Goal: Information Seeking & Learning: Learn about a topic

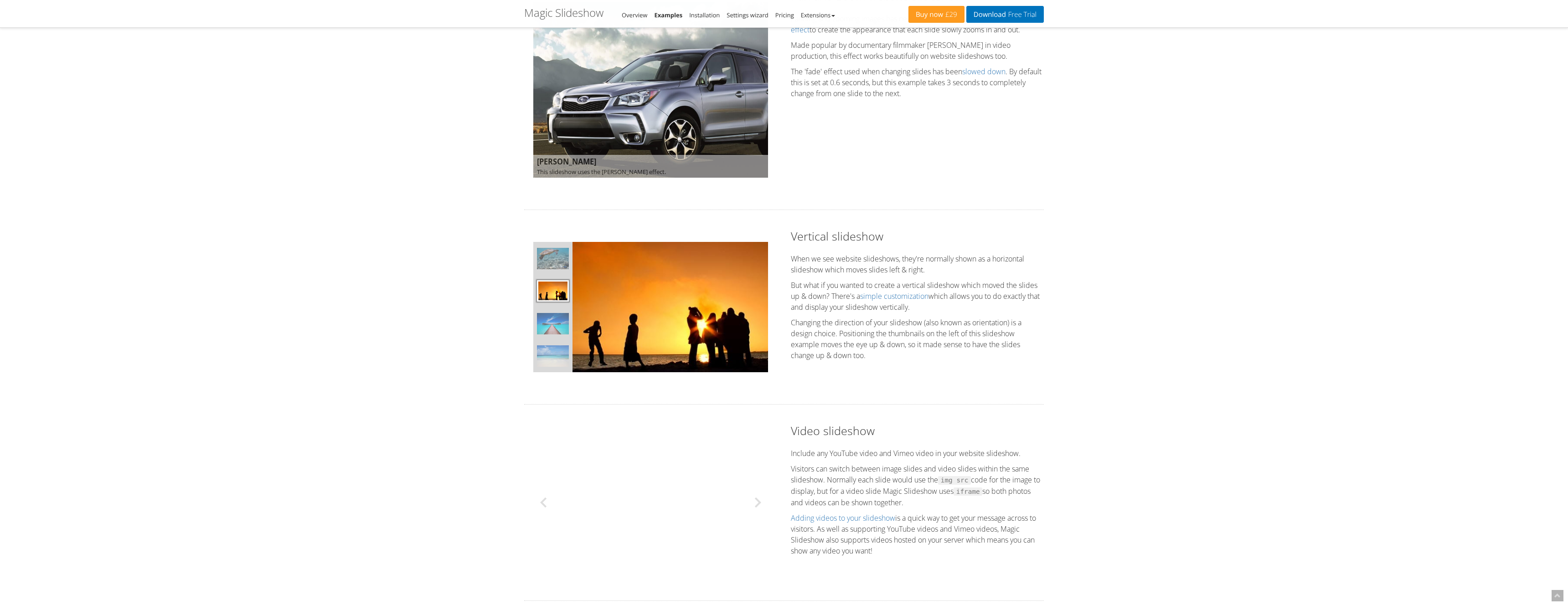
scroll to position [614, 0]
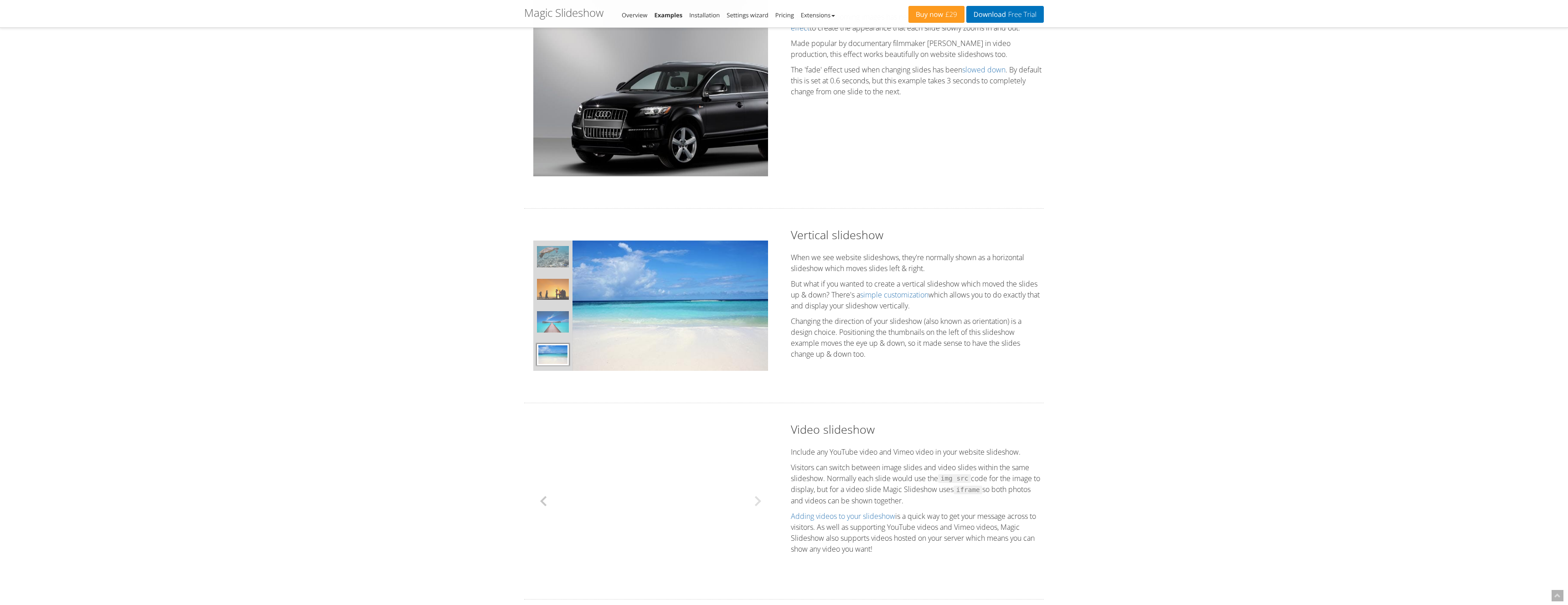
click at [545, 500] on button at bounding box center [547, 501] width 27 height 132
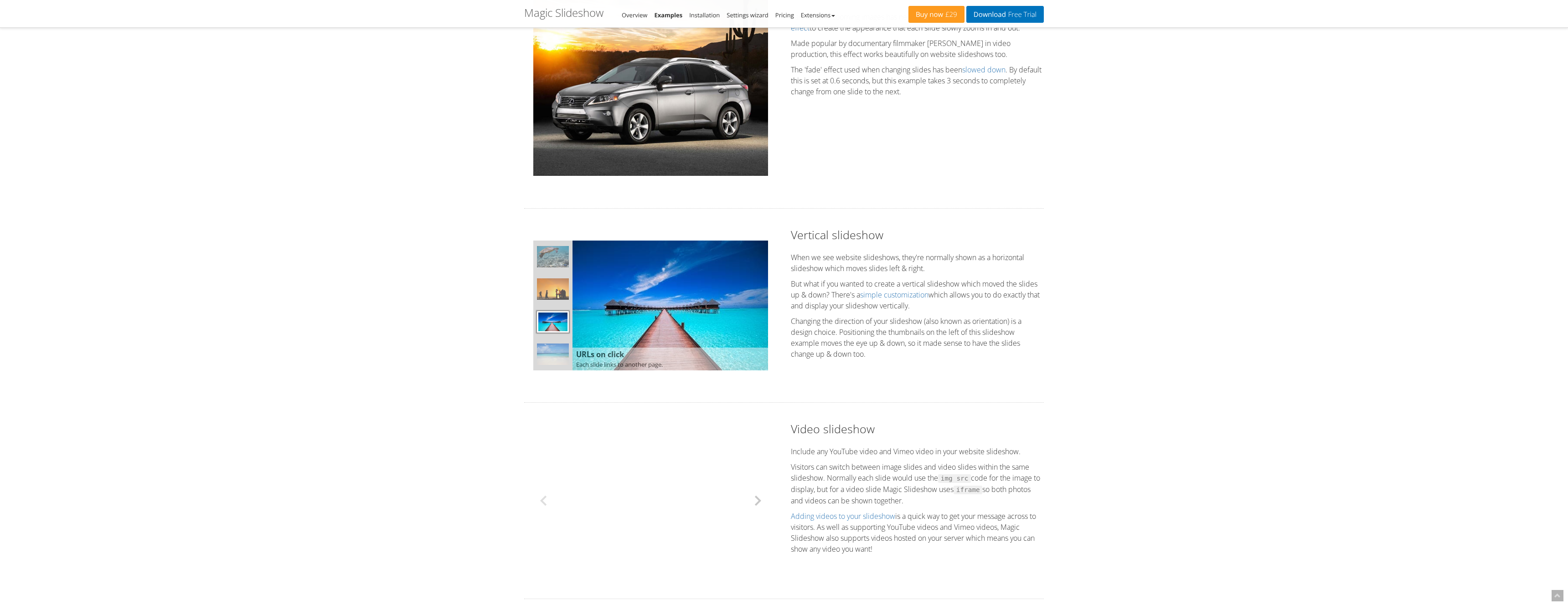
click at [756, 500] on button at bounding box center [754, 501] width 27 height 132
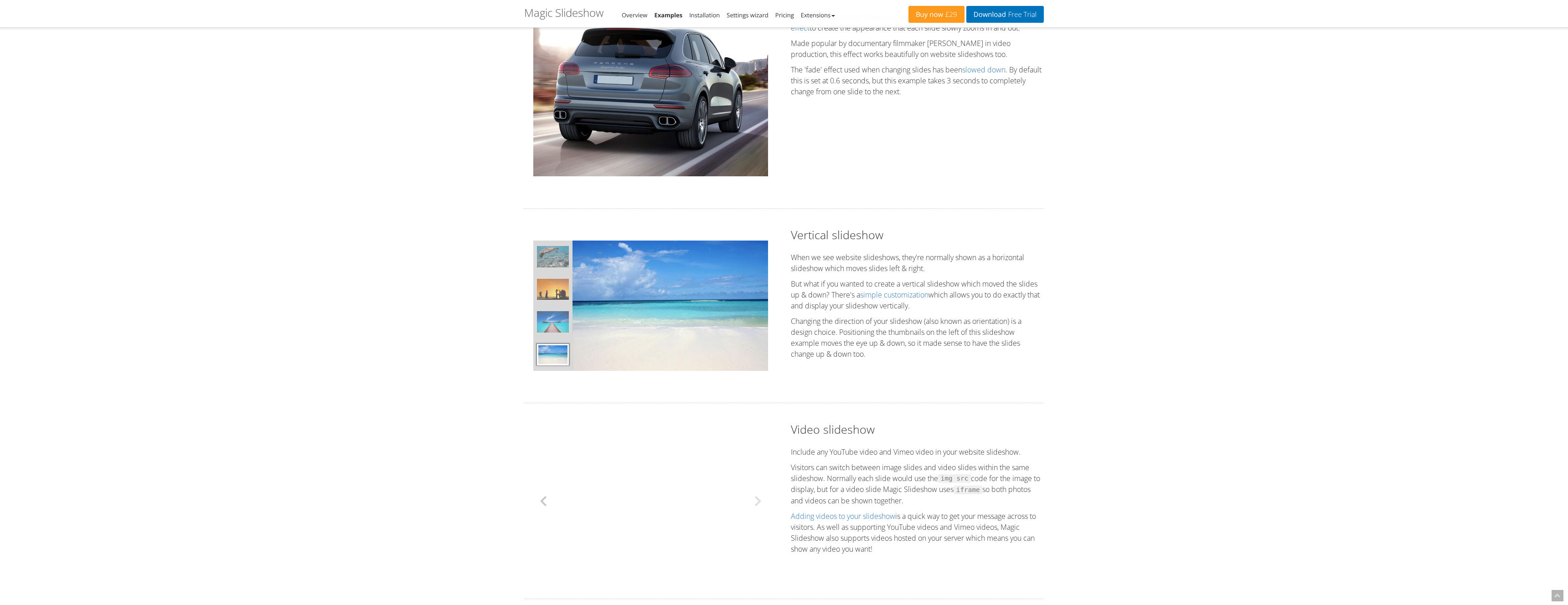
click at [549, 557] on button at bounding box center [547, 501] width 27 height 132
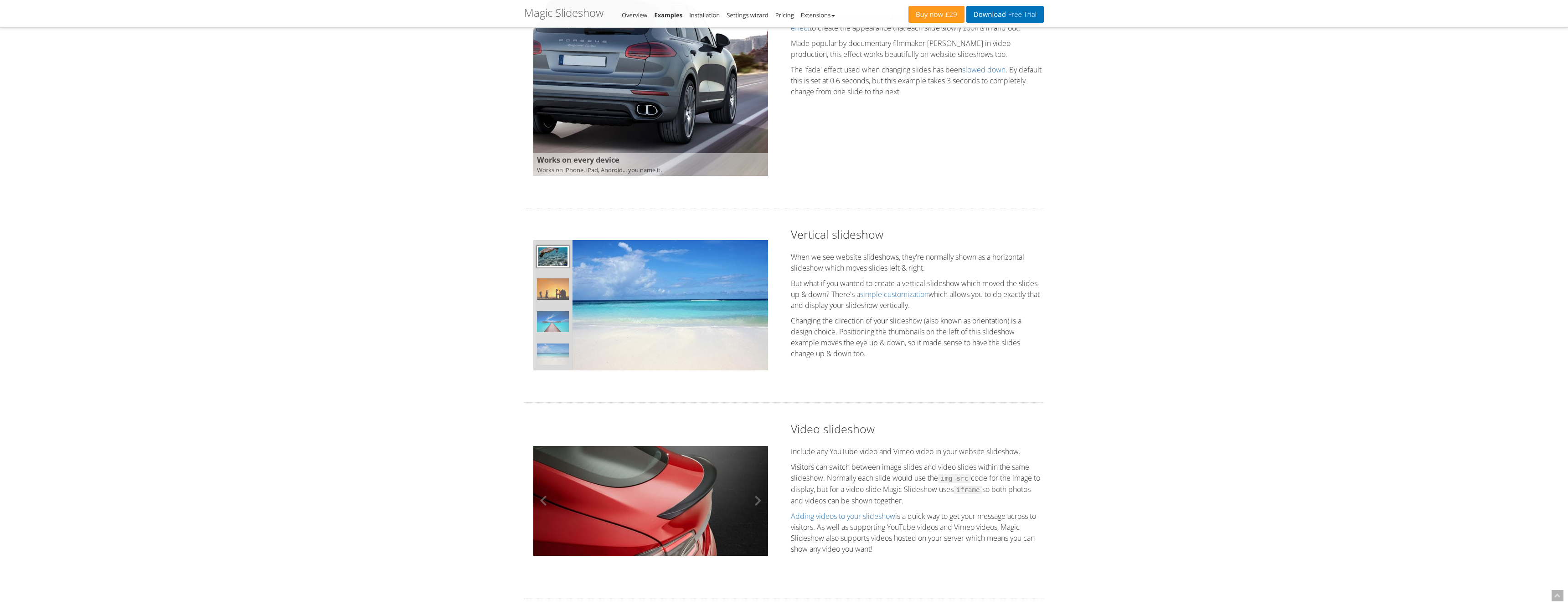
click at [622, 517] on img at bounding box center [651, 501] width 235 height 110
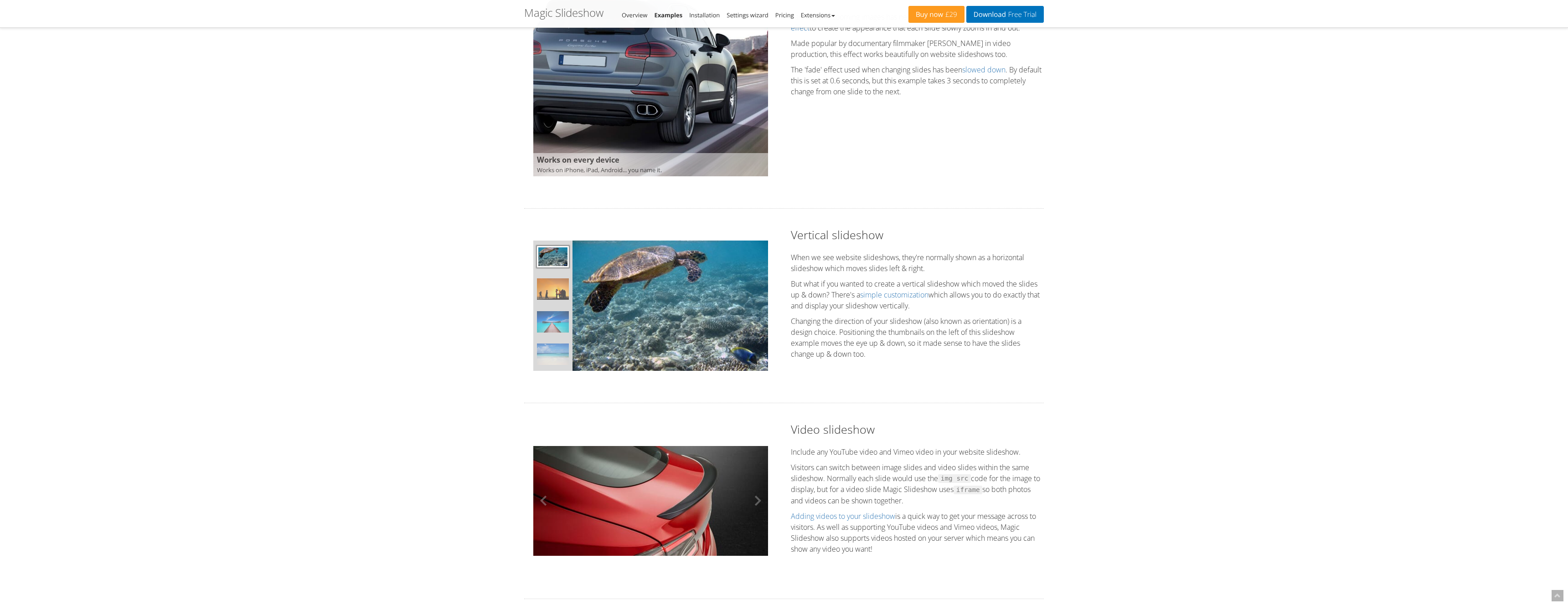
click at [640, 505] on img at bounding box center [651, 501] width 235 height 110
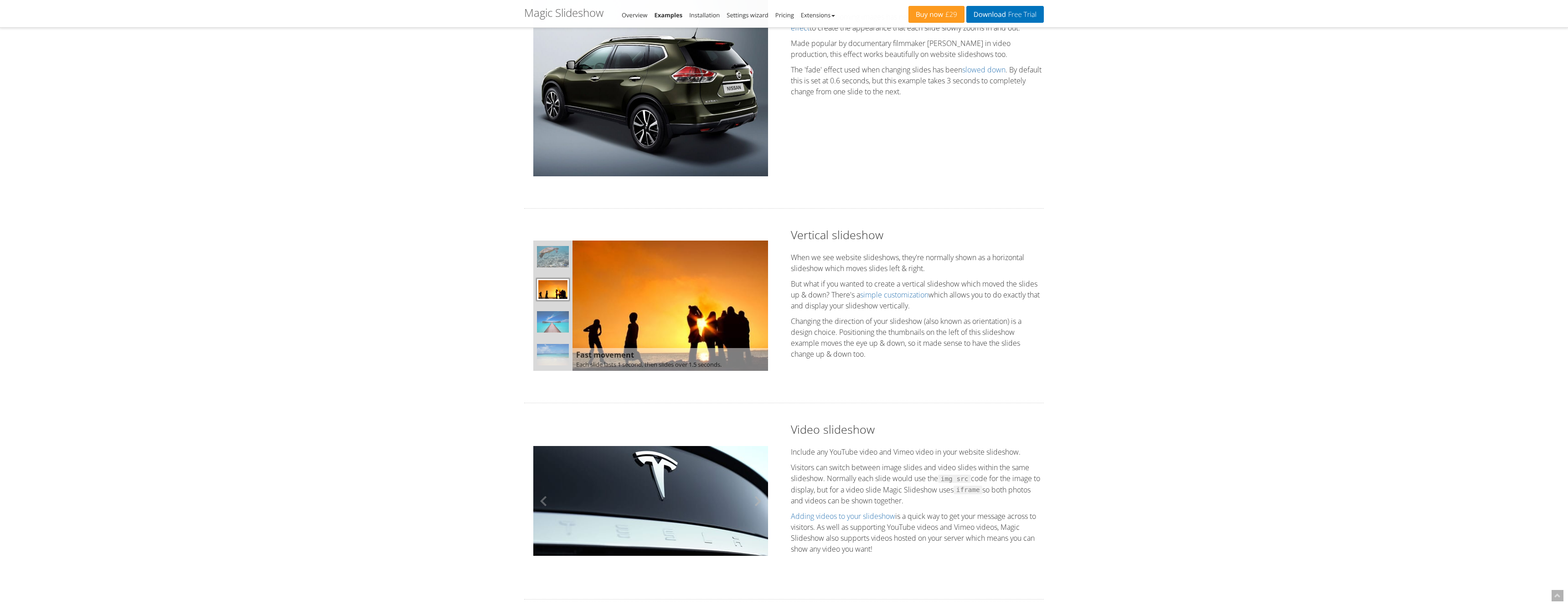
click at [759, 497] on button at bounding box center [754, 501] width 27 height 132
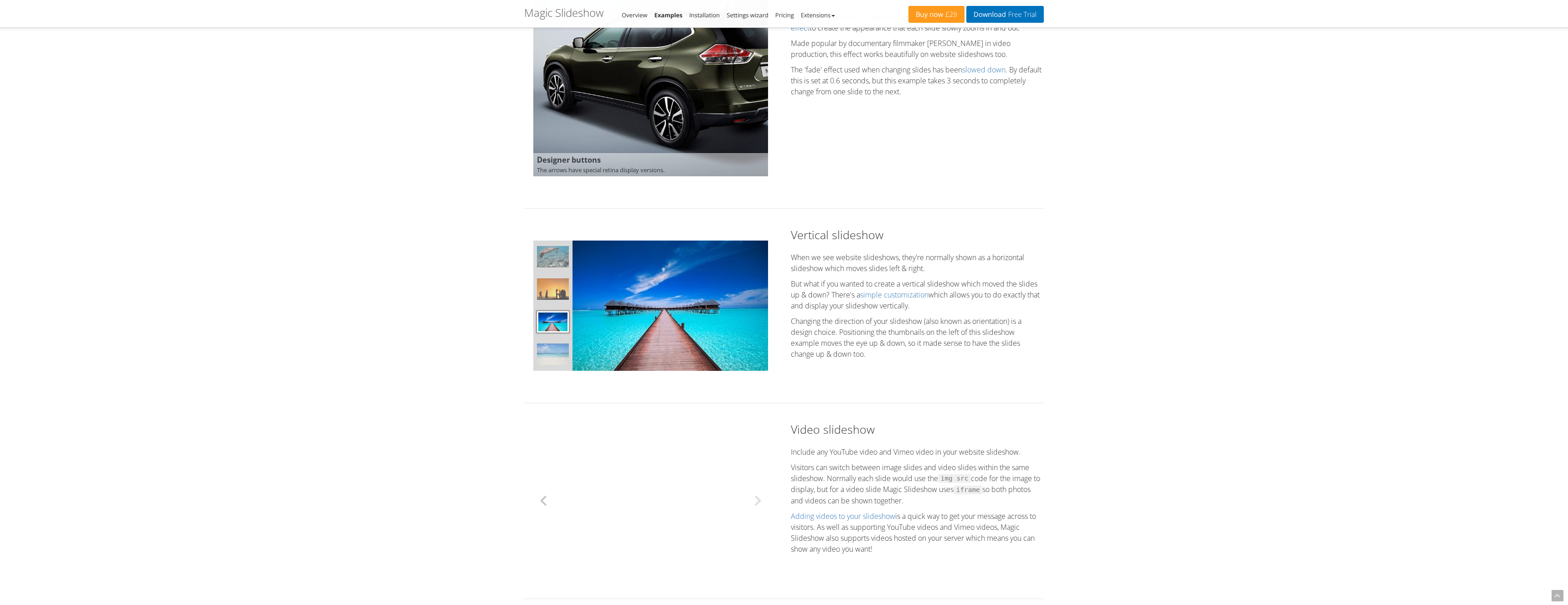
click at [551, 558] on button at bounding box center [547, 501] width 27 height 132
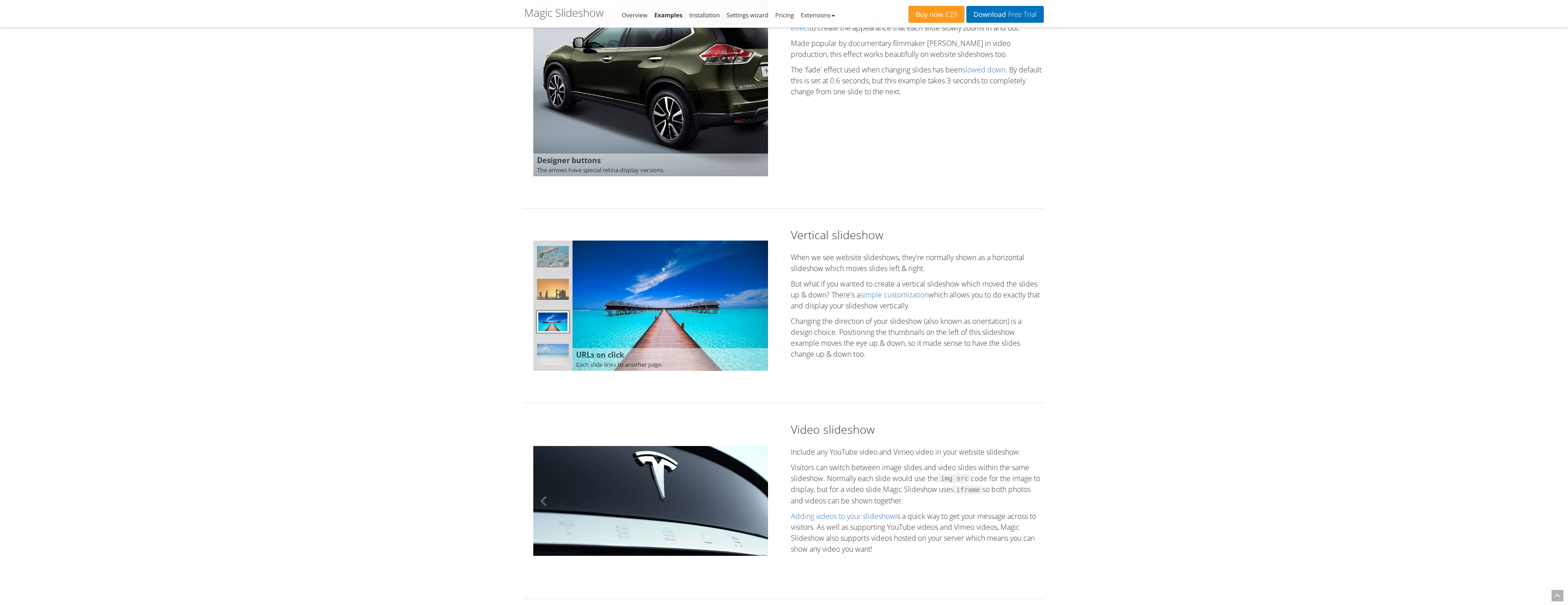
click at [635, 516] on img at bounding box center [651, 501] width 235 height 110
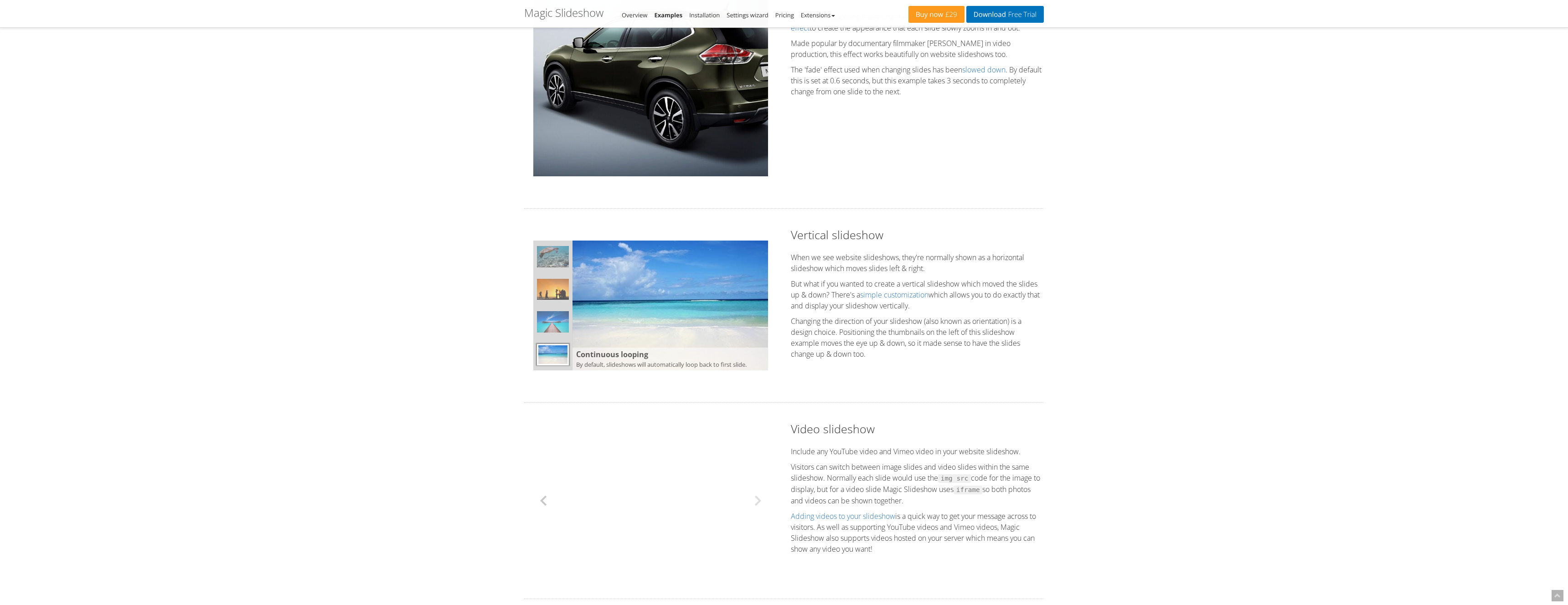
click at [549, 502] on button at bounding box center [547, 501] width 27 height 132
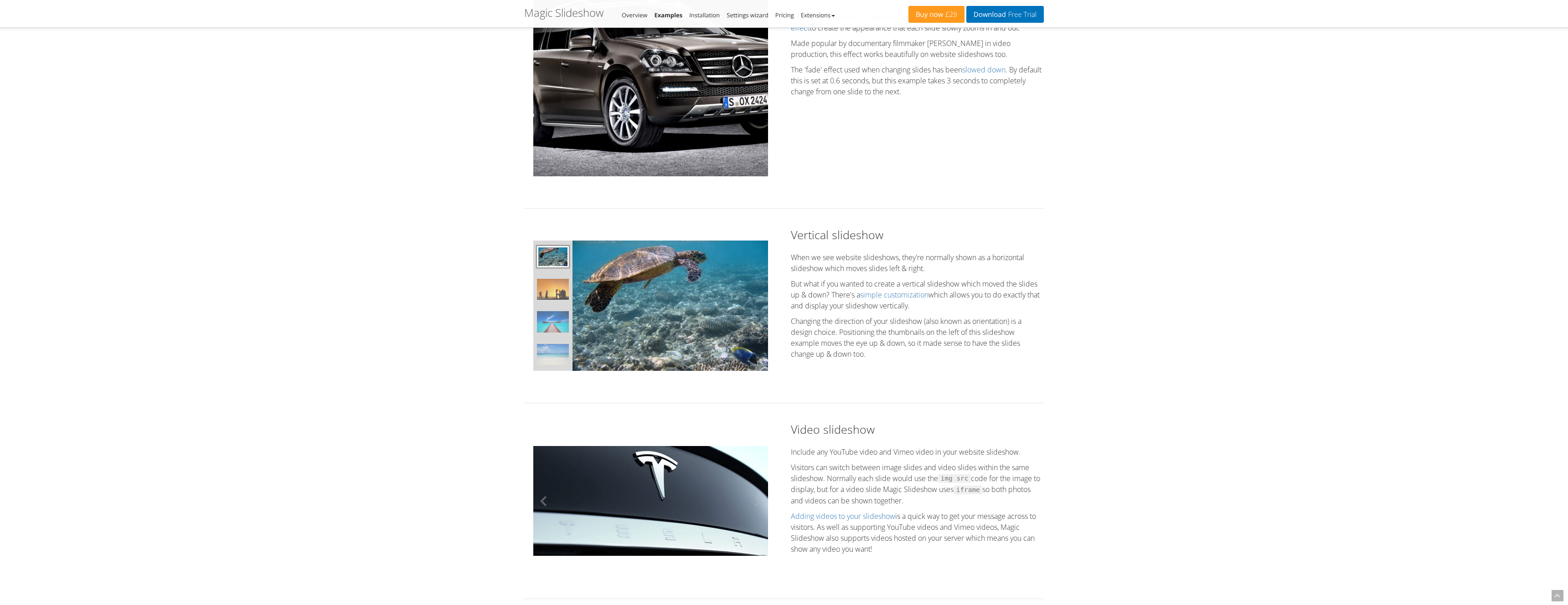
click at [600, 505] on img at bounding box center [651, 501] width 235 height 110
click at [753, 501] on button at bounding box center [754, 501] width 27 height 132
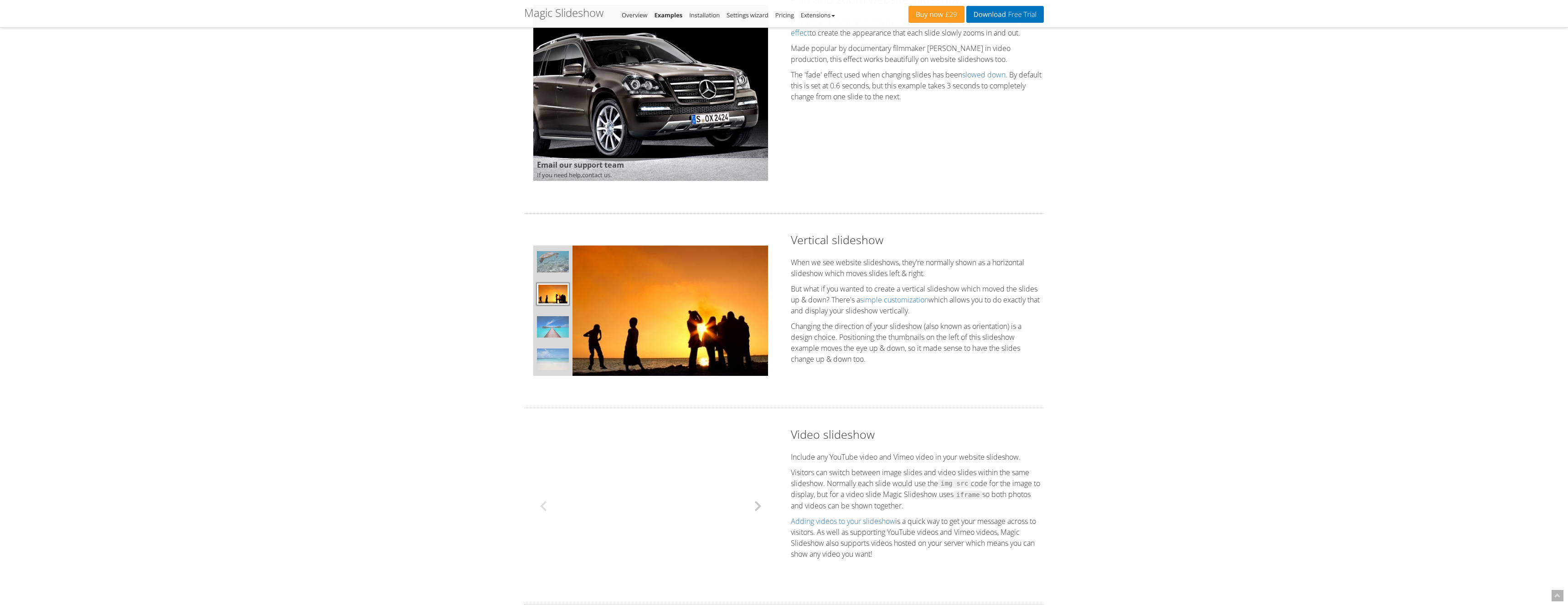
scroll to position [608, 0]
click at [754, 503] on button at bounding box center [754, 507] width 27 height 132
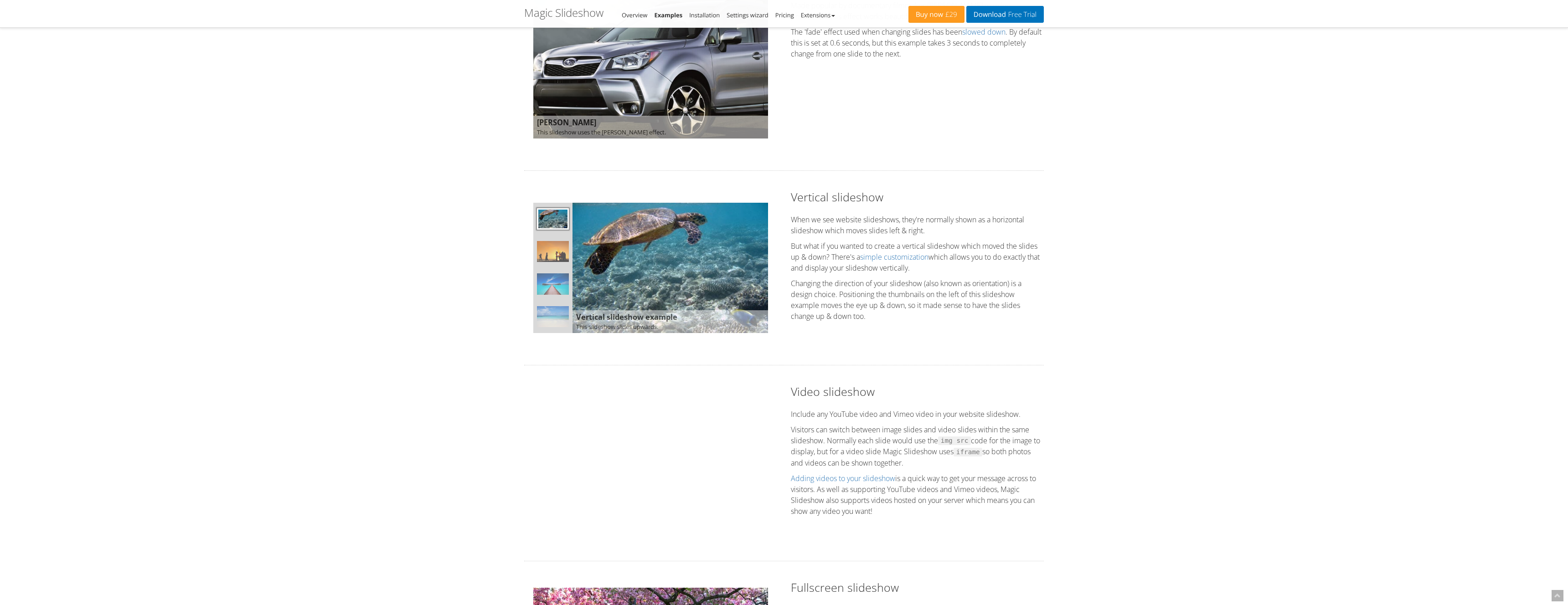
scroll to position [649, 0]
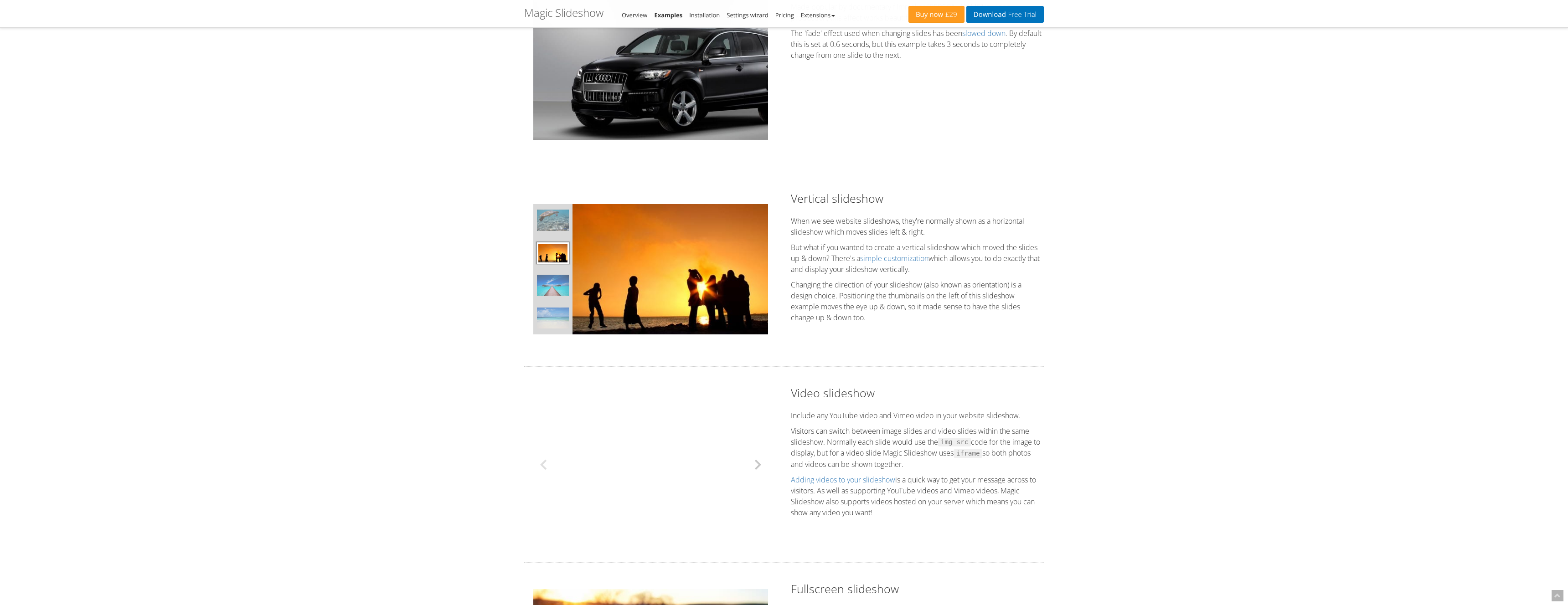
click at [757, 522] on button at bounding box center [754, 465] width 27 height 132
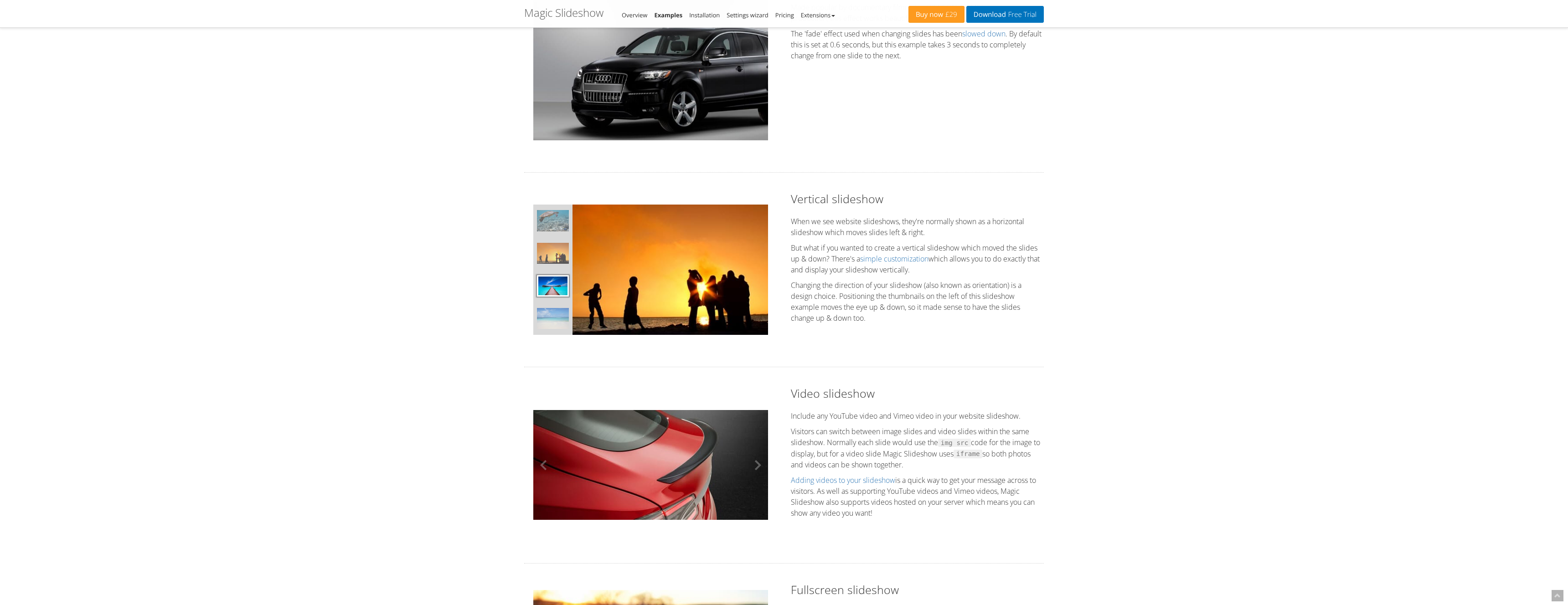
click at [683, 463] on img at bounding box center [651, 465] width 235 height 110
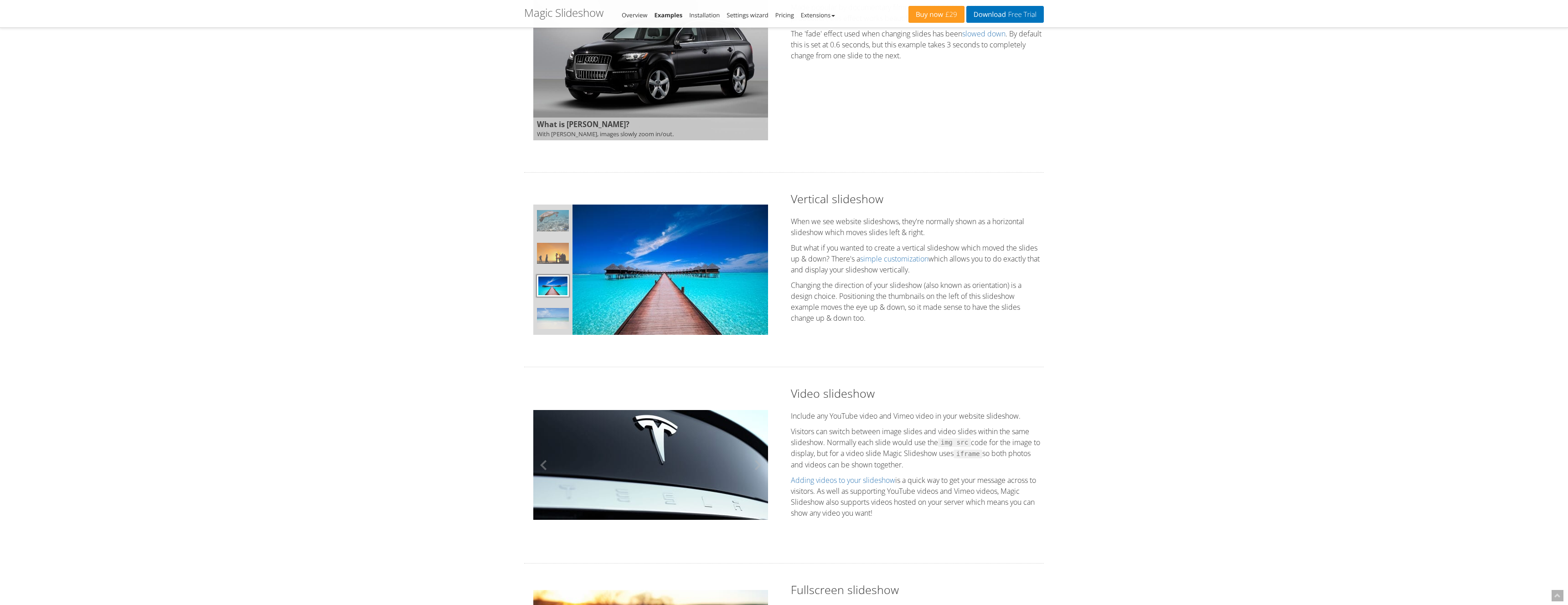
click at [651, 464] on img at bounding box center [651, 465] width 235 height 110
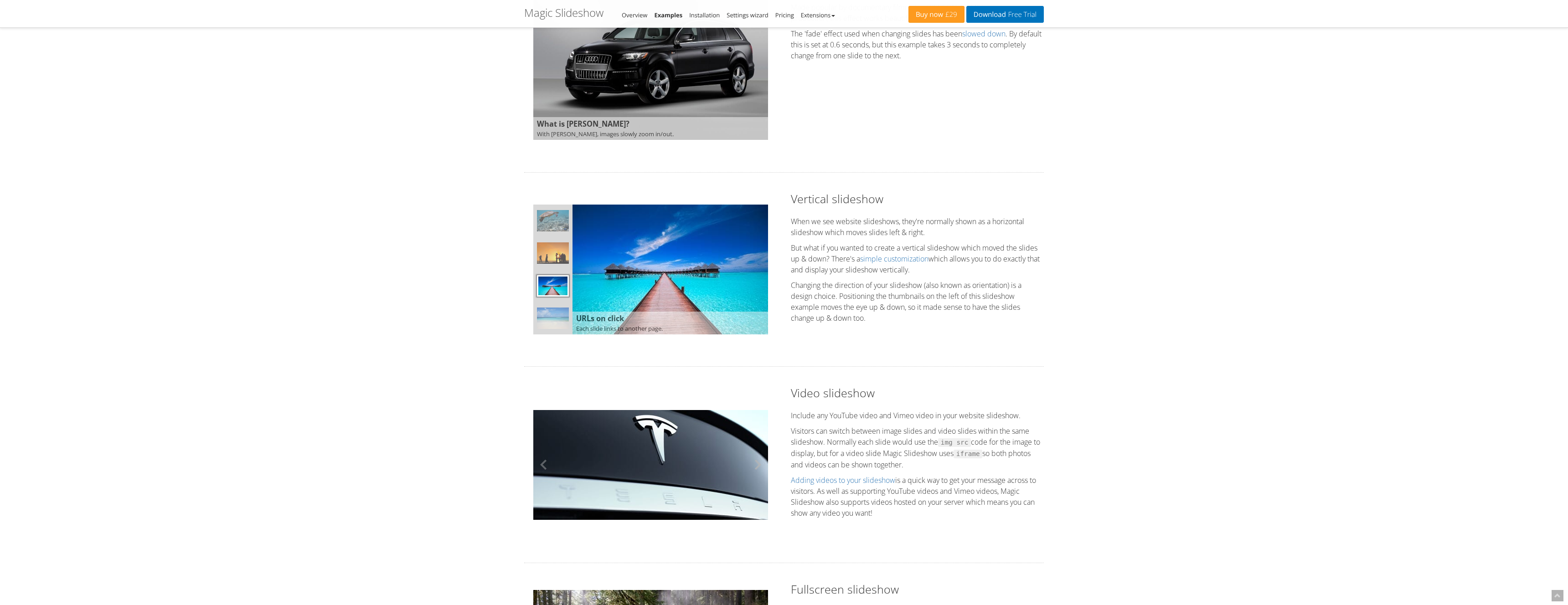
click at [751, 463] on button at bounding box center [754, 465] width 27 height 132
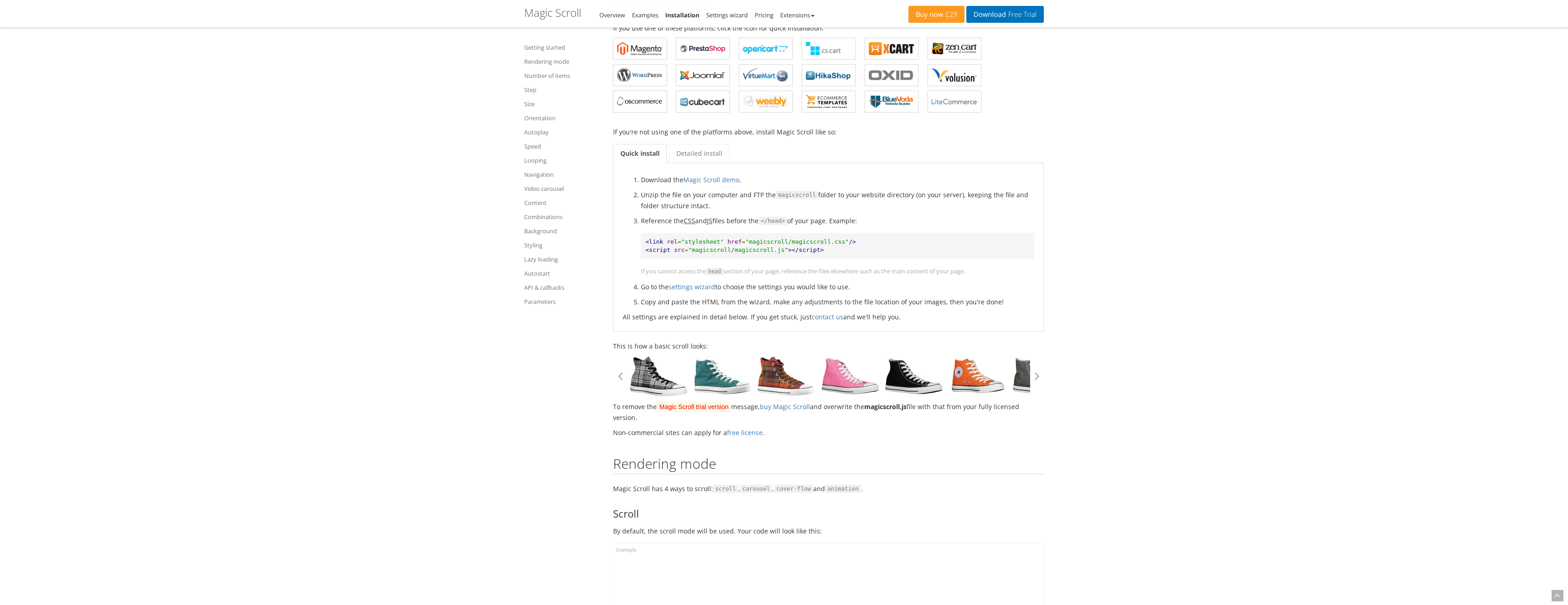
scroll to position [191, 0]
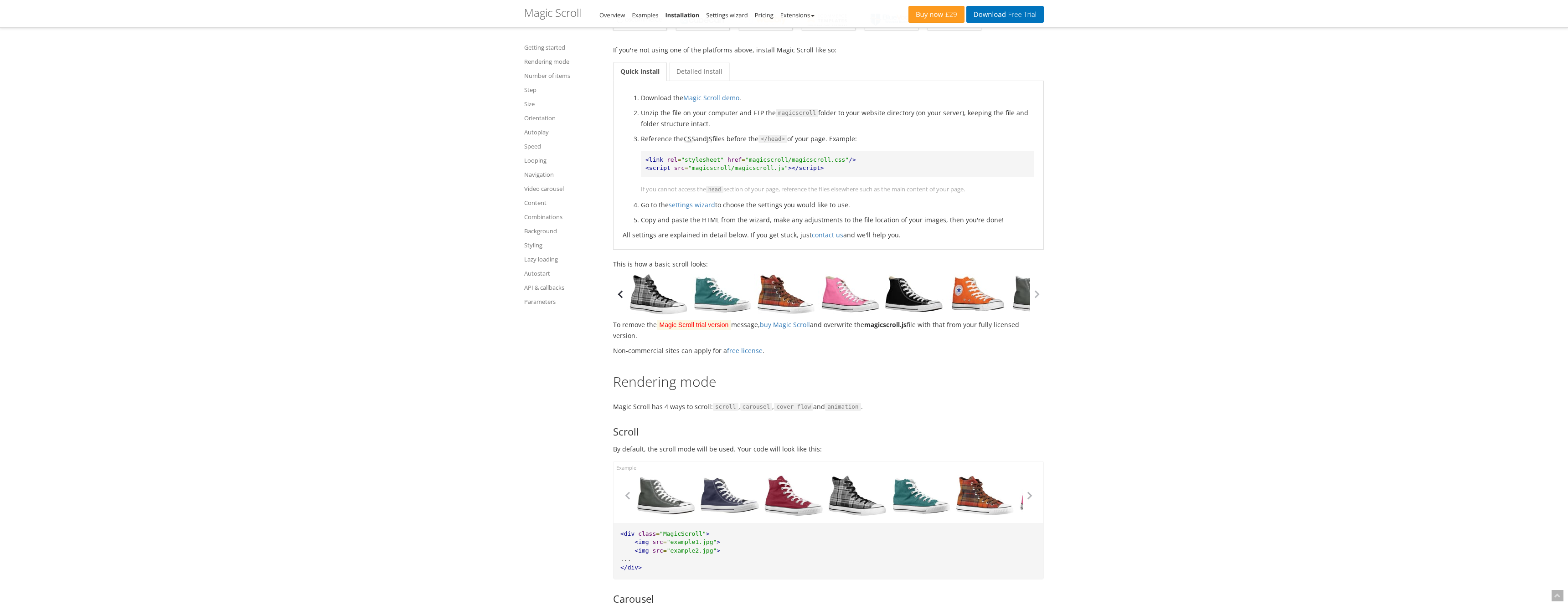
click at [623, 300] on button "button" at bounding box center [619, 294] width 13 height 13
click at [623, 299] on button "button" at bounding box center [619, 294] width 13 height 13
click at [1032, 291] on button "button" at bounding box center [1037, 294] width 13 height 13
